Goal: Task Accomplishment & Management: Complete application form

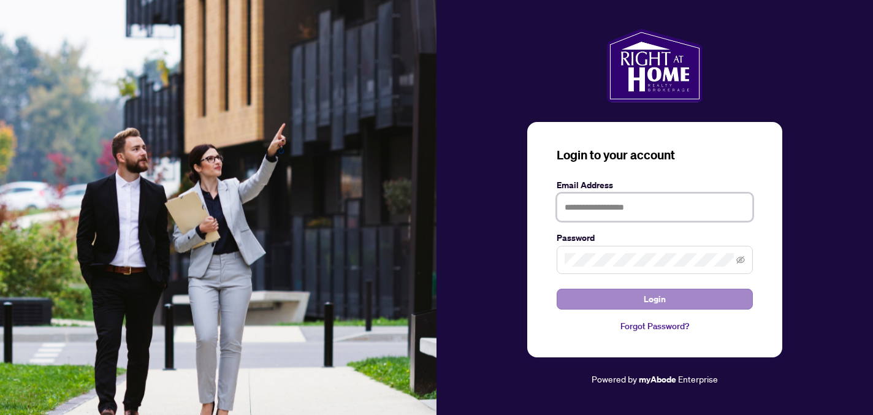
type input "**********"
click at [656, 299] on span "Login" at bounding box center [655, 299] width 22 height 20
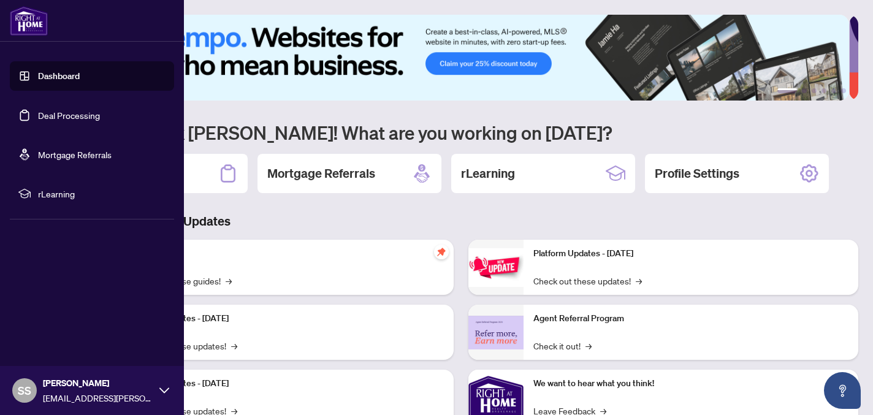
click at [38, 117] on link "Deal Processing" at bounding box center [69, 115] width 62 height 11
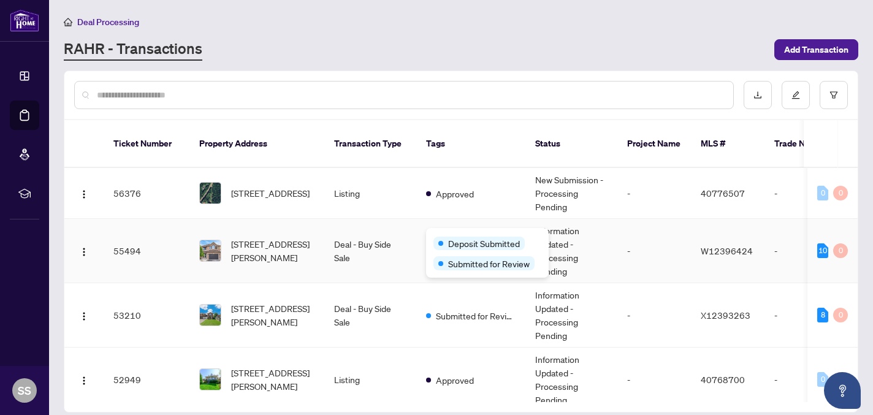
click at [455, 240] on span "Deposit Submitted" at bounding box center [484, 243] width 72 height 13
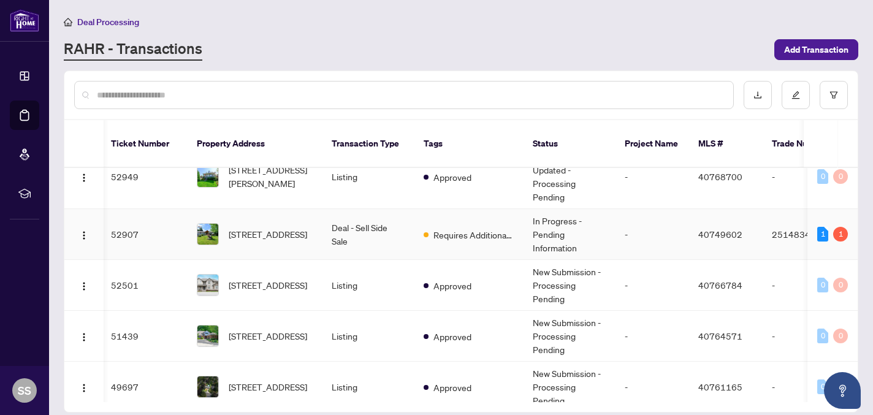
scroll to position [0, 4]
click at [441, 228] on span "Requires Additional Docs" at bounding box center [472, 234] width 80 height 13
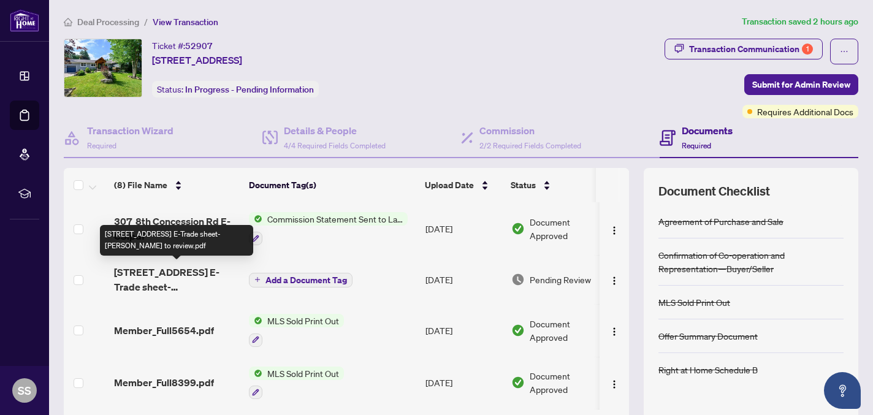
click at [220, 272] on span "[STREET_ADDRESS] E-Trade sheet-[PERSON_NAME] to review.pdf" at bounding box center [176, 279] width 125 height 29
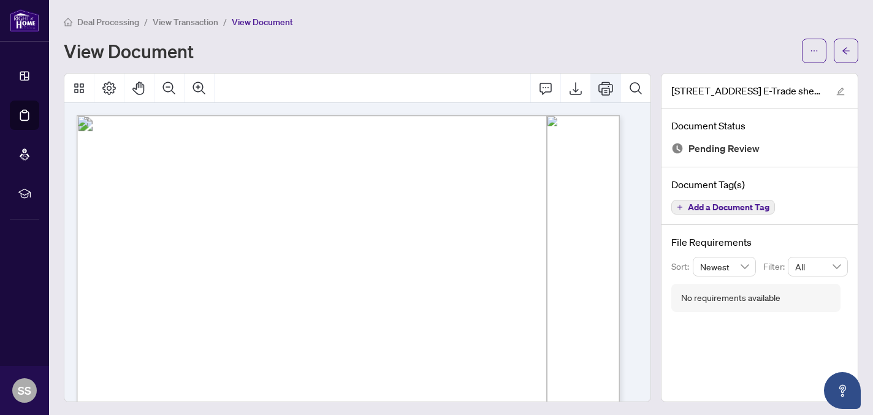
click at [598, 84] on icon "Print" at bounding box center [605, 88] width 15 height 15
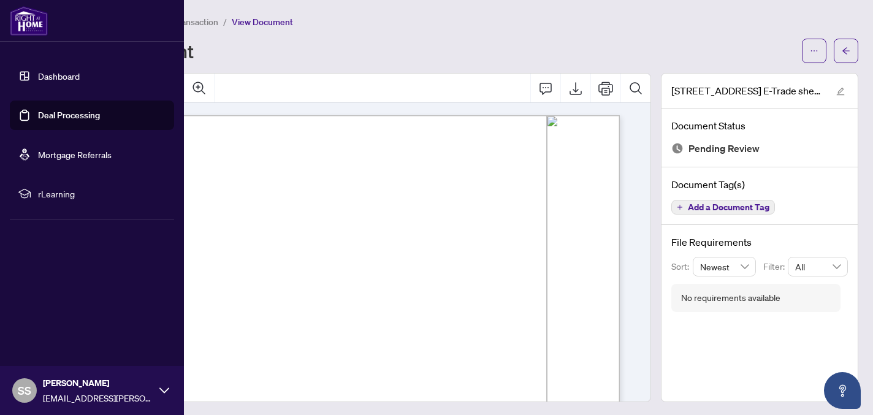
click at [55, 114] on link "Deal Processing" at bounding box center [69, 115] width 62 height 11
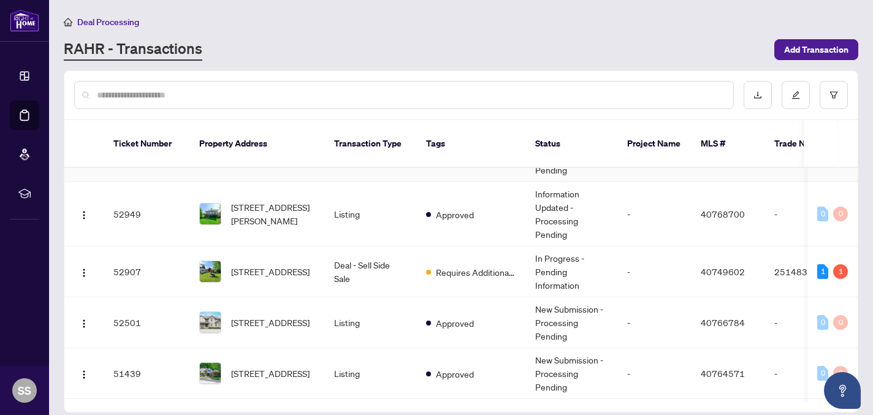
scroll to position [205, 0]
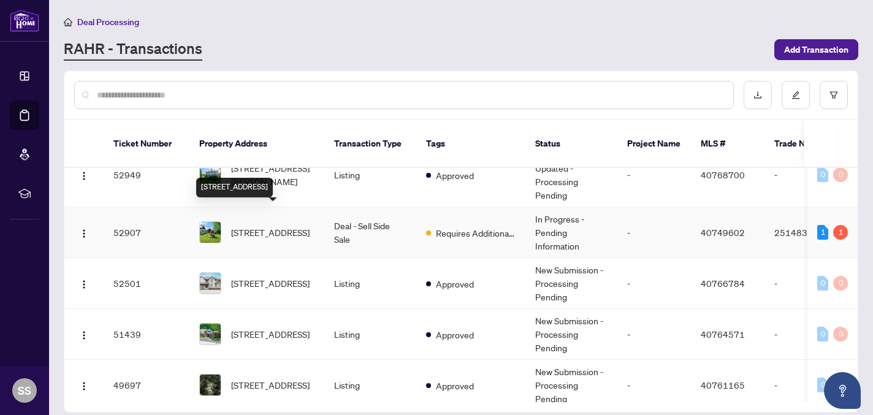
click at [305, 226] on span "[STREET_ADDRESS]" at bounding box center [270, 232] width 78 height 13
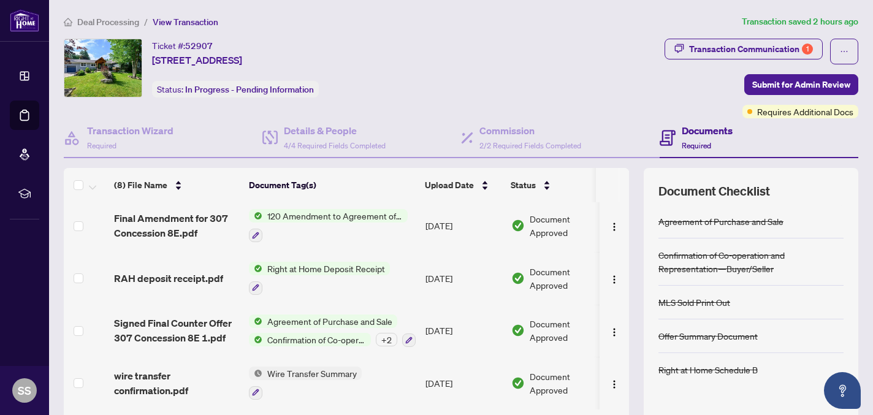
scroll to position [97, 0]
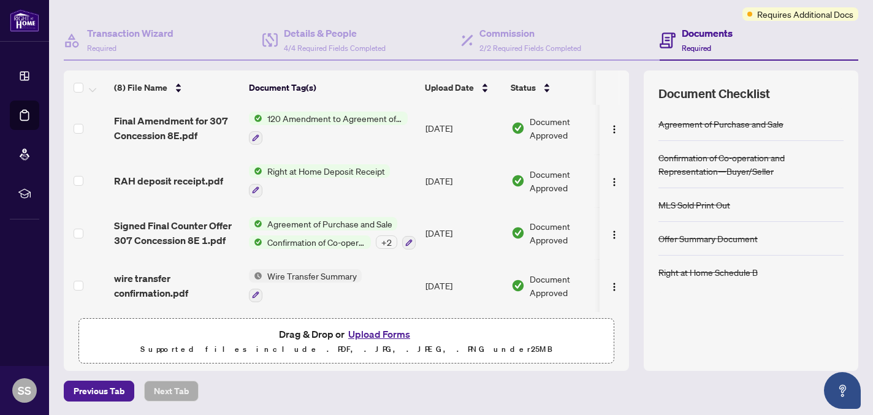
click at [373, 334] on button "Upload Forms" at bounding box center [379, 334] width 69 height 16
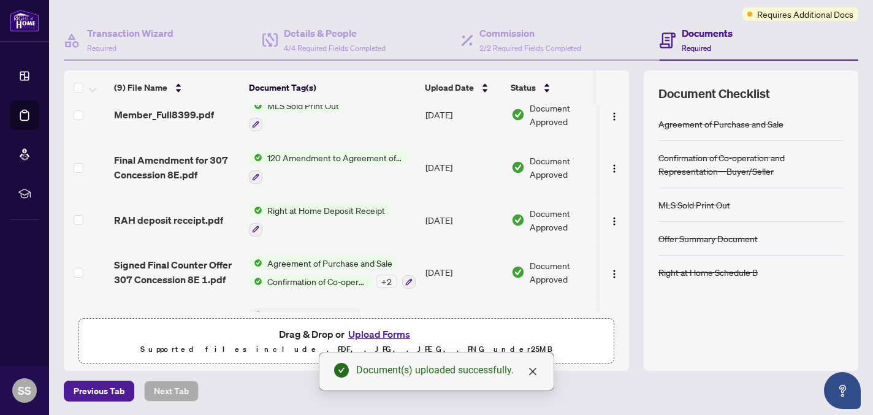
scroll to position [0, 0]
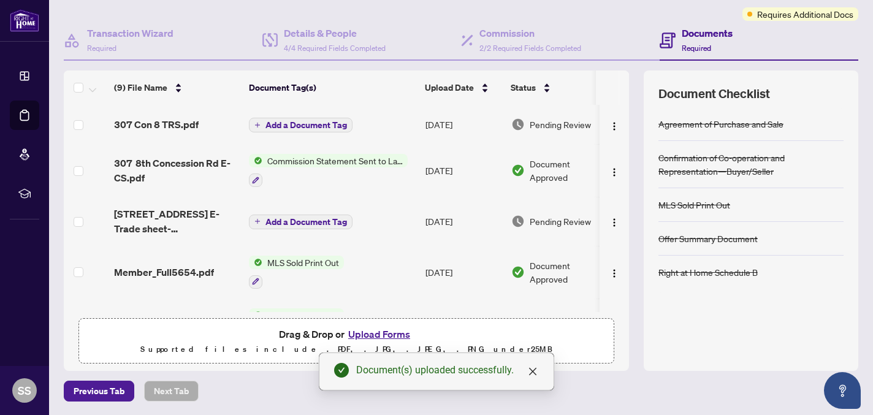
click at [310, 121] on span "Add a Document Tag" at bounding box center [307, 125] width 82 height 9
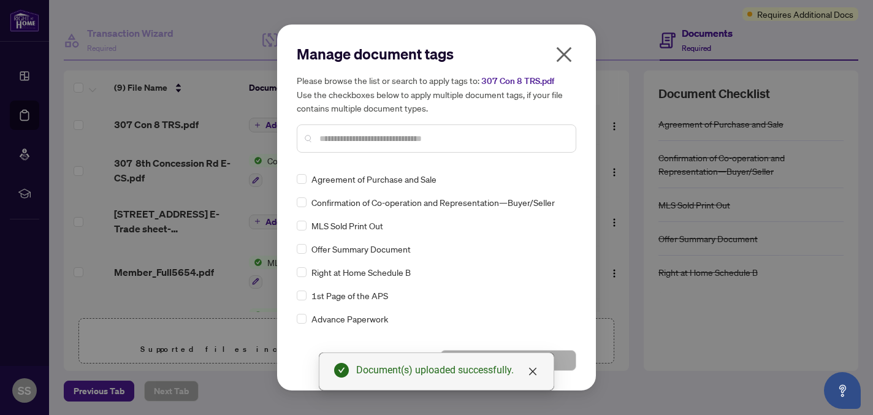
click at [343, 146] on div at bounding box center [437, 138] width 280 height 28
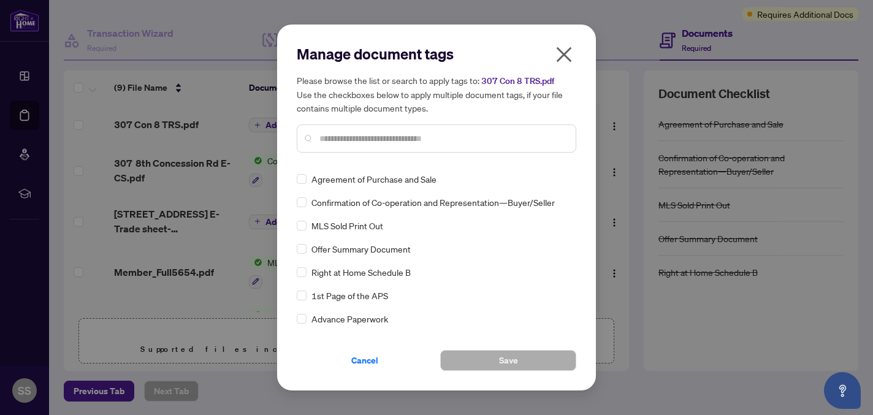
click at [328, 139] on input "text" at bounding box center [442, 138] width 247 height 13
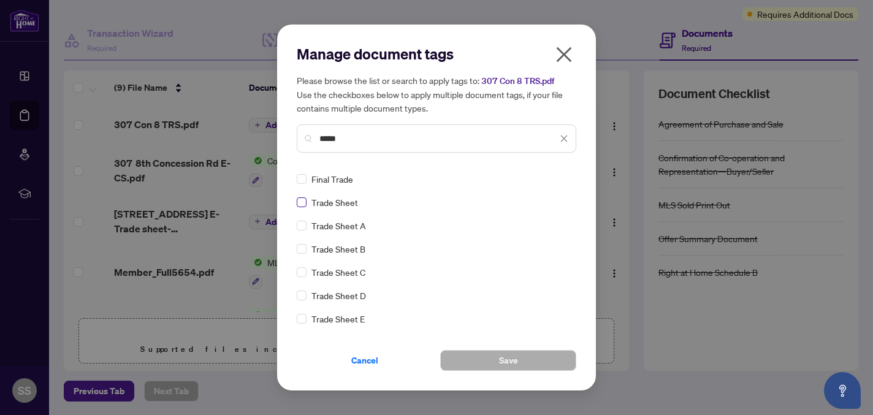
type input "*****"
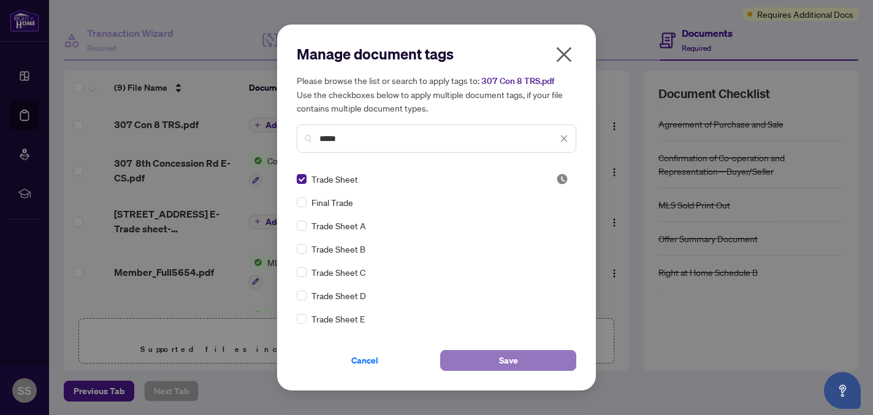
click at [499, 361] on span "Save" at bounding box center [508, 361] width 19 height 20
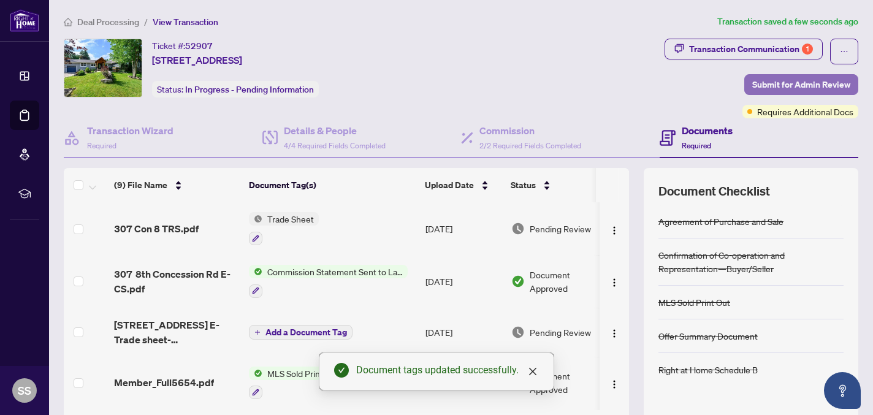
click at [806, 82] on span "Submit for Admin Review" at bounding box center [801, 85] width 98 height 20
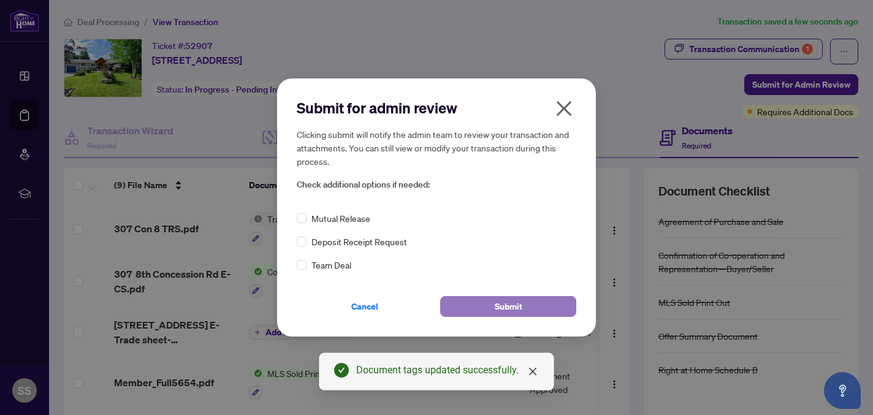
click at [510, 304] on span "Submit" at bounding box center [509, 307] width 28 height 20
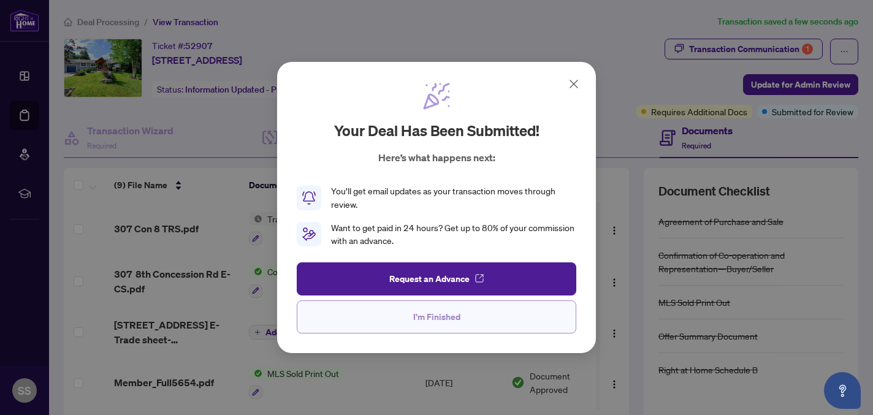
click at [445, 321] on span "I'm Finished" at bounding box center [436, 317] width 47 height 20
